Goal: Task Accomplishment & Management: Manage account settings

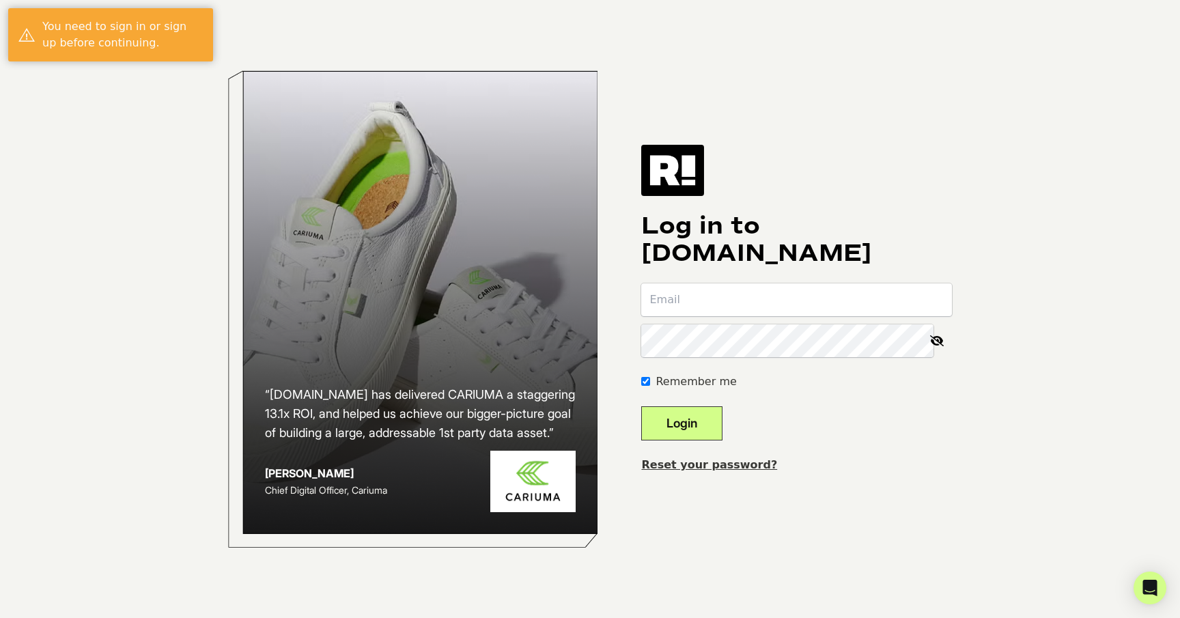
type input "[PERSON_NAME][EMAIL_ADDRESS][DOMAIN_NAME]"
click at [722, 412] on button "Login" at bounding box center [681, 423] width 81 height 34
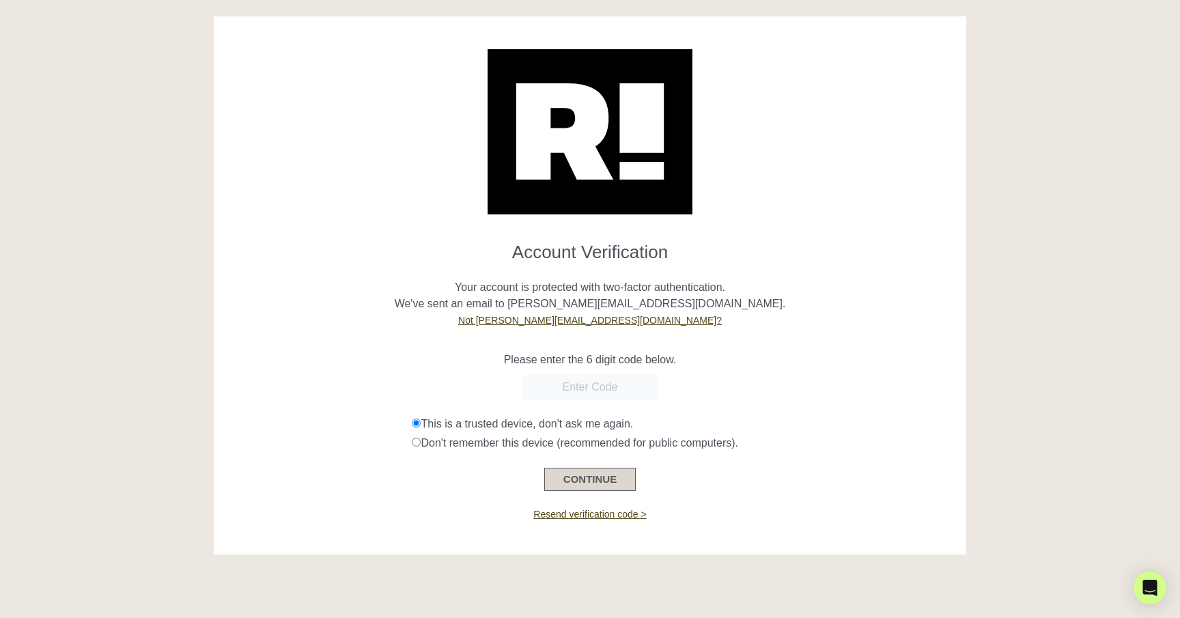
click at [621, 481] on button "CONTINUE" at bounding box center [589, 479] width 91 height 23
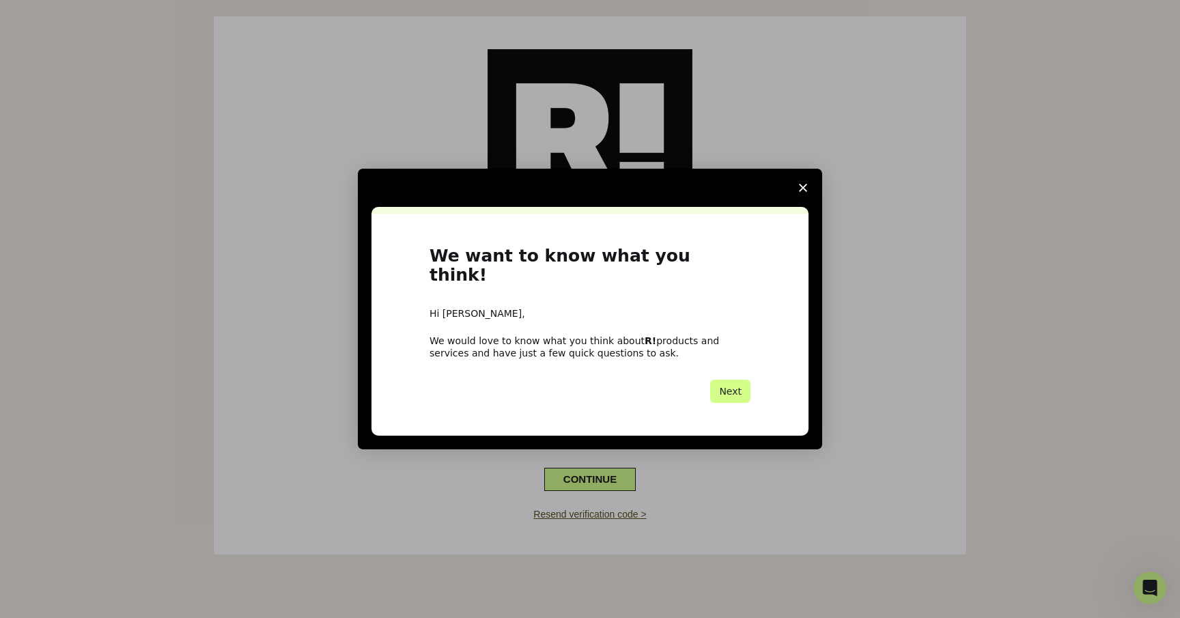
click at [797, 194] on span "Close survey" at bounding box center [803, 188] width 38 height 38
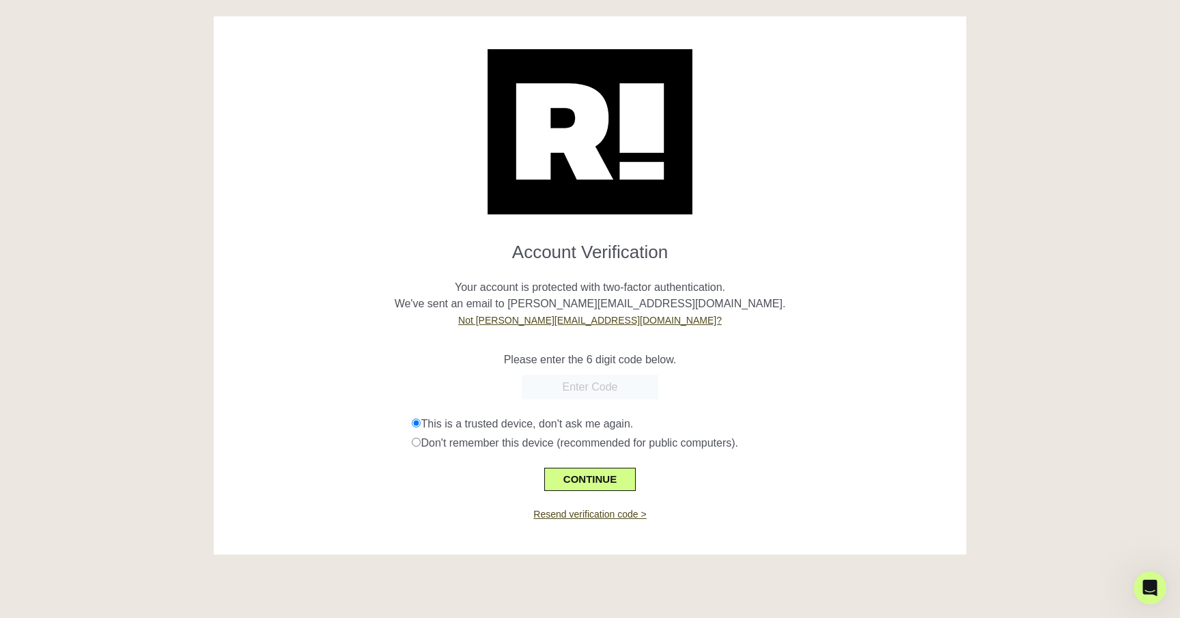
click at [548, 392] on input "text" at bounding box center [590, 387] width 137 height 25
type input "055127"
click at [602, 487] on button "CONTINUE" at bounding box center [589, 479] width 91 height 23
